Goal: Find specific page/section: Find specific page/section

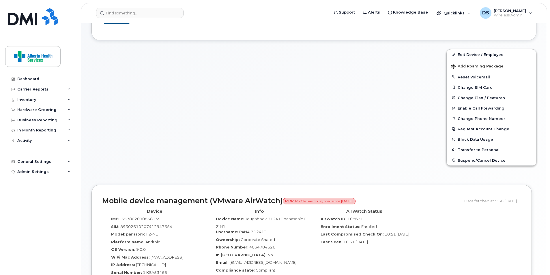
scroll to position [87, 0]
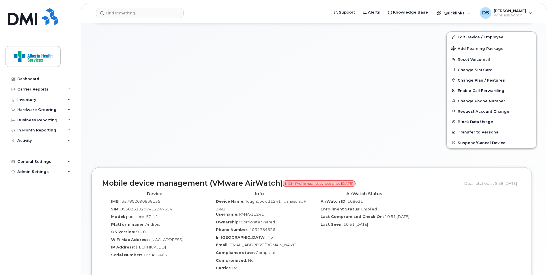
click at [138, 201] on span "357802090838135" at bounding box center [140, 201] width 39 height 5
copy span "357802090838135"
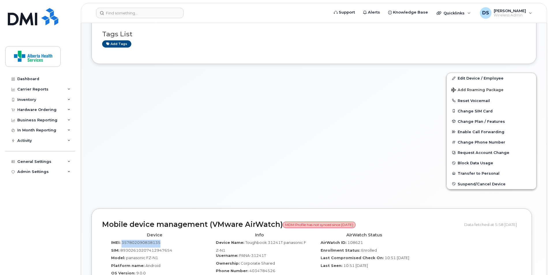
scroll to position [137, 0]
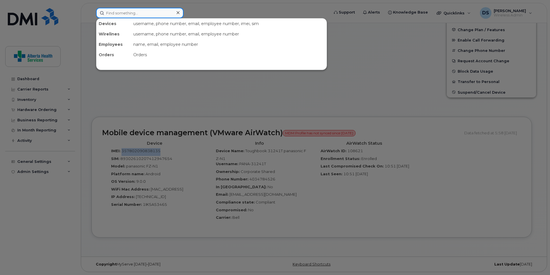
click at [148, 13] on input at bounding box center [139, 13] width 87 height 10
paste input "[PHONE_NUMBER]"
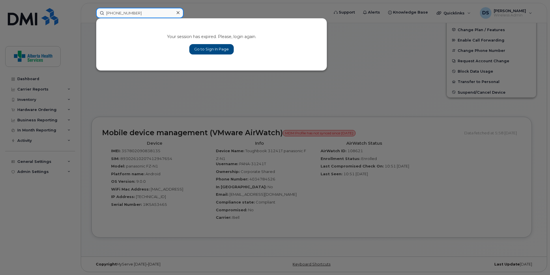
type input "[PHONE_NUMBER]"
click at [210, 48] on link "Go to Sign In Page" at bounding box center [211, 49] width 44 height 10
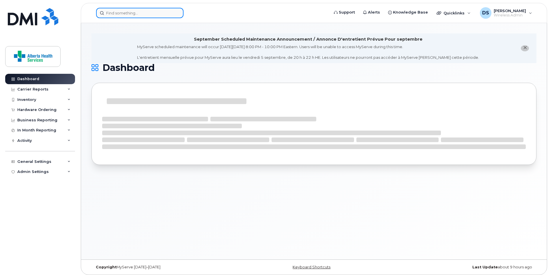
click at [129, 14] on input at bounding box center [139, 13] width 87 height 10
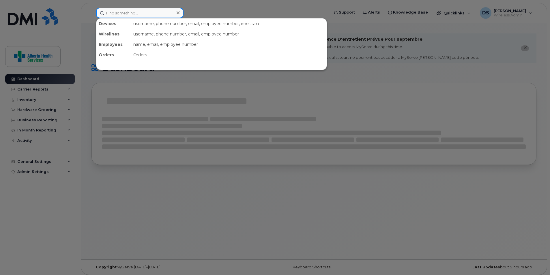
paste input "[PHONE_NUMBER]"
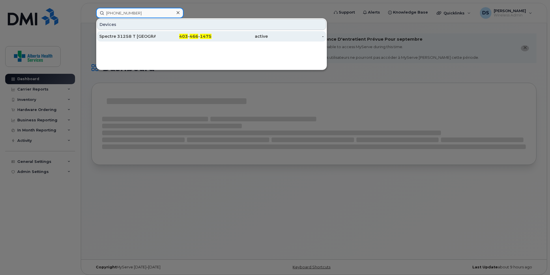
type input "[PHONE_NUMBER]"
click at [140, 35] on div "Spectre 31258 T Calgary ." at bounding box center [127, 36] width 56 height 6
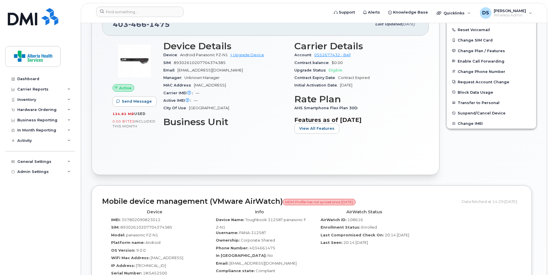
scroll to position [173, 0]
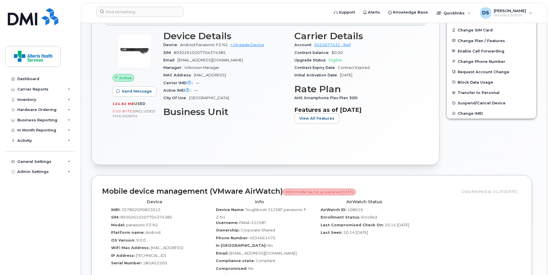
click at [133, 210] on span "357802090823012" at bounding box center [140, 209] width 39 height 5
click at [139, 209] on span "357802090823012" at bounding box center [140, 209] width 39 height 5
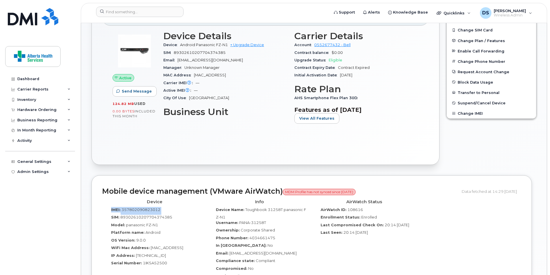
click at [139, 209] on span "357802090823012" at bounding box center [140, 209] width 39 height 5
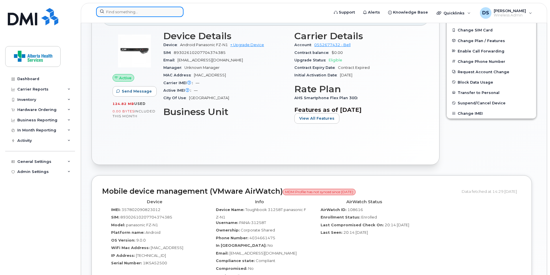
click at [153, 10] on input at bounding box center [139, 12] width 87 height 10
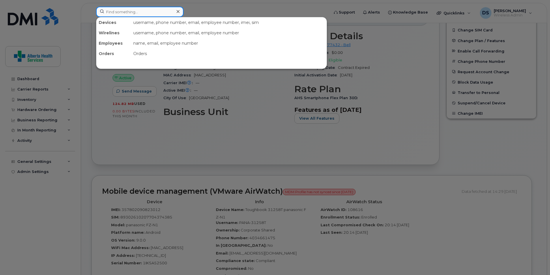
paste input "403 796 7837"
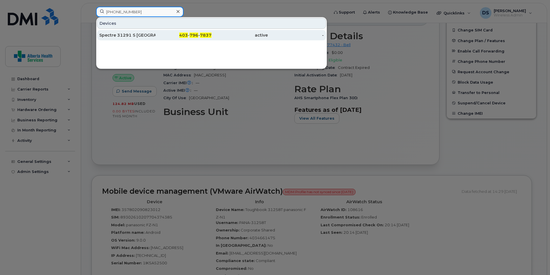
type input "403 796 7837"
click at [161, 35] on div "403 - 796 - 7837" at bounding box center [184, 35] width 56 height 6
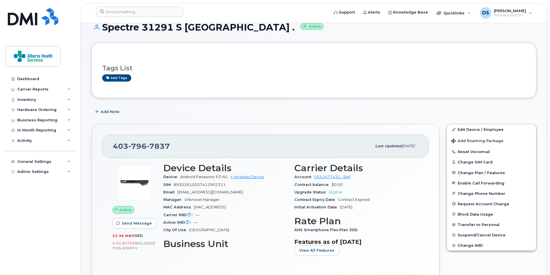
scroll to position [173, 0]
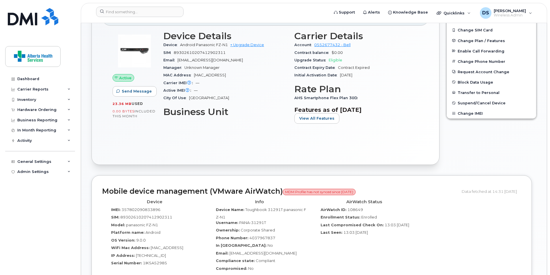
click at [157, 210] on span "357802090833896" at bounding box center [140, 209] width 39 height 5
copy span "357802090833896"
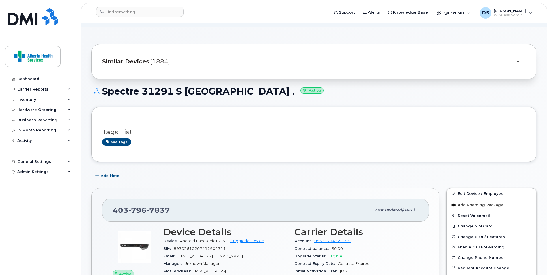
scroll to position [0, 0]
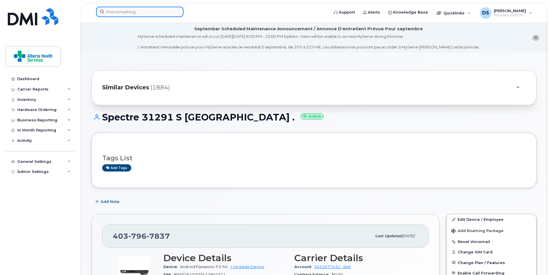
click at [168, 10] on input at bounding box center [139, 12] width 87 height 10
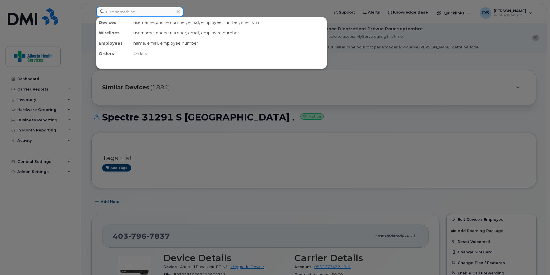
paste input "7805019348"
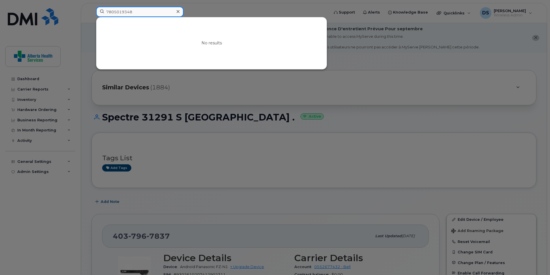
type input "7805019348"
click at [401, 263] on div at bounding box center [275, 137] width 550 height 275
